Goal: Task Accomplishment & Management: Manage account settings

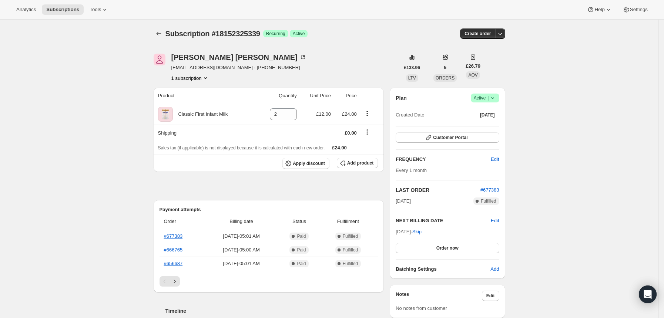
click at [497, 97] on icon at bounding box center [492, 97] width 7 height 7
click at [477, 125] on span "Cancel subscription" at bounding box center [488, 126] width 42 height 6
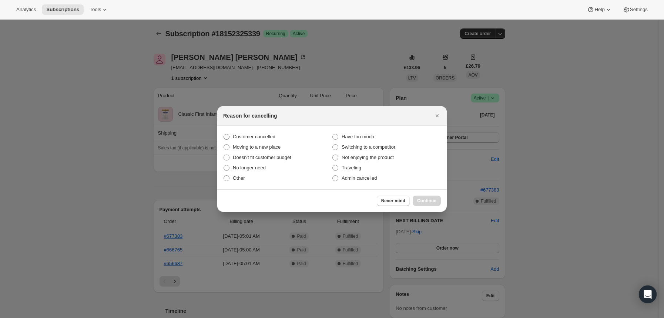
click at [257, 137] on span "Customer cancelled" at bounding box center [254, 137] width 43 height 6
click at [224, 134] on input "Customer cancelled" at bounding box center [224, 134] width 0 height 0
radio input "true"
click at [424, 199] on span "Continue" at bounding box center [426, 201] width 19 height 6
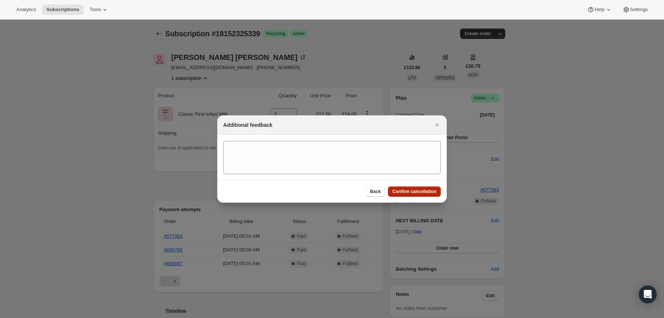
click at [416, 190] on span "Confirm cancellation" at bounding box center [415, 192] width 44 height 6
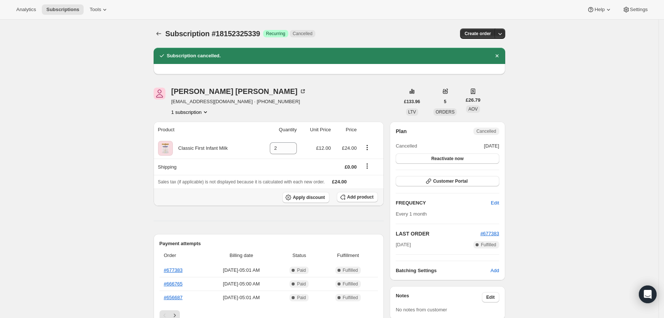
click at [357, 191] on th "Apply discount Add product" at bounding box center [269, 197] width 231 height 17
